Goal: Task Accomplishment & Management: Use online tool/utility

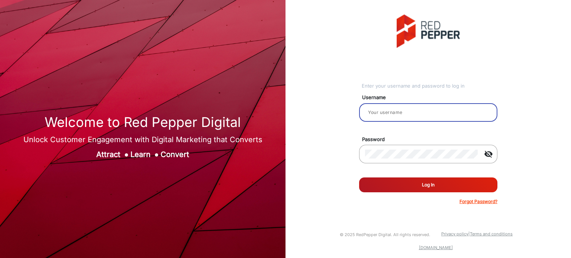
click at [424, 116] on input "email" at bounding box center [428, 112] width 126 height 9
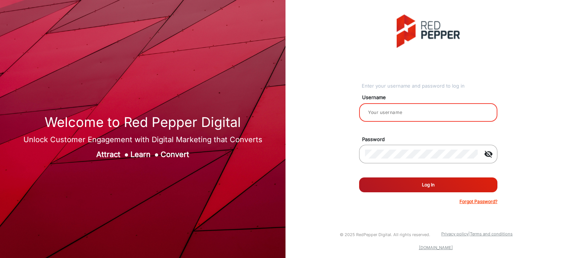
type input "Rachael"
click at [443, 189] on button "Log In" at bounding box center [428, 185] width 138 height 15
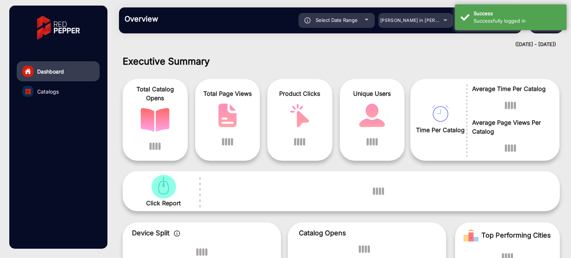
scroll to position [6, 0]
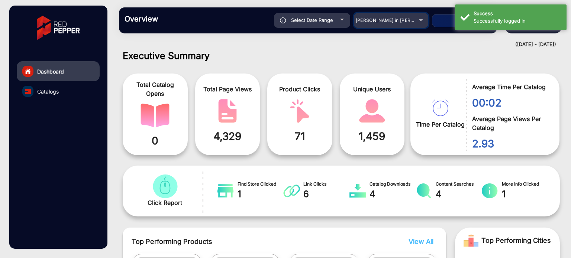
click at [424, 19] on div "[PERSON_NAME] in [PERSON_NAME]" at bounding box center [391, 20] width 74 height 9
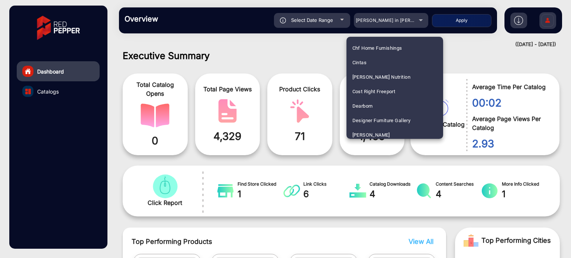
scroll to position [655, 0]
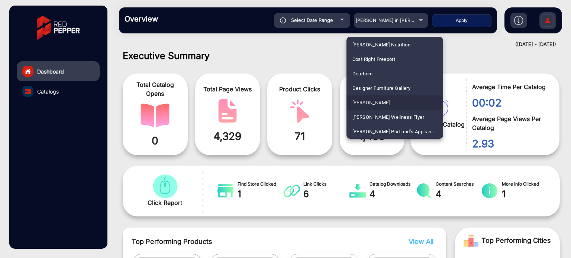
click at [389, 99] on mat-option "[PERSON_NAME]" at bounding box center [395, 103] width 97 height 15
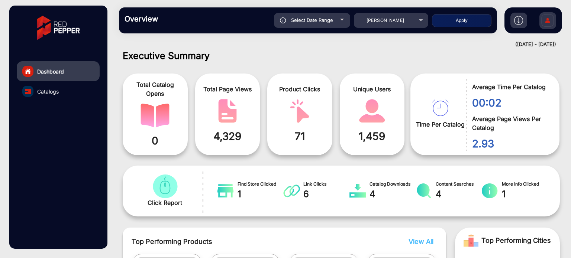
click at [462, 19] on button "Apply" at bounding box center [462, 20] width 60 height 13
type input "[DATE]"
